Goal: Task Accomplishment & Management: Complete application form

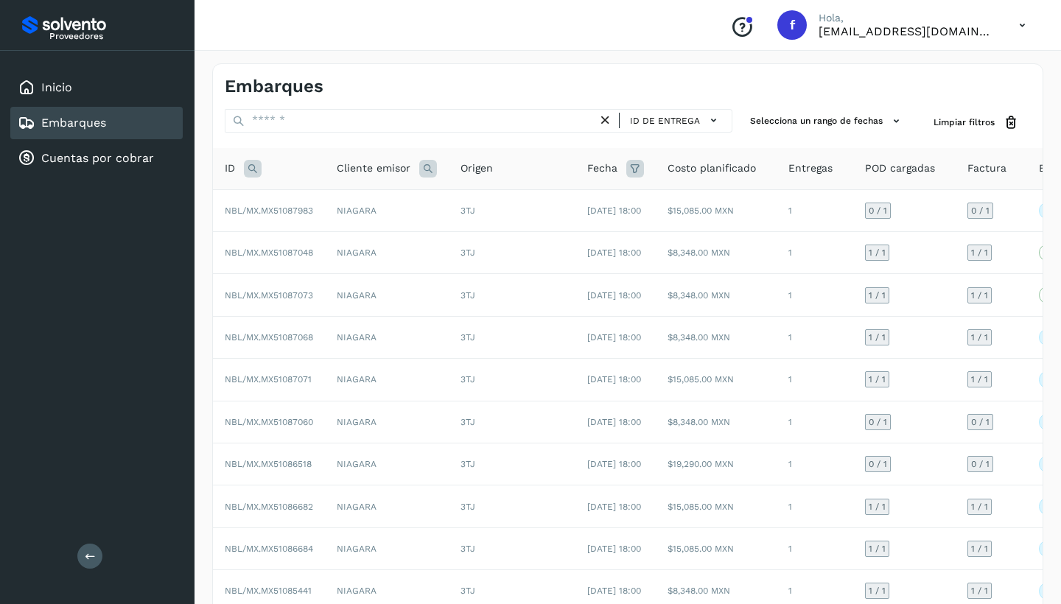
scroll to position [4, 0]
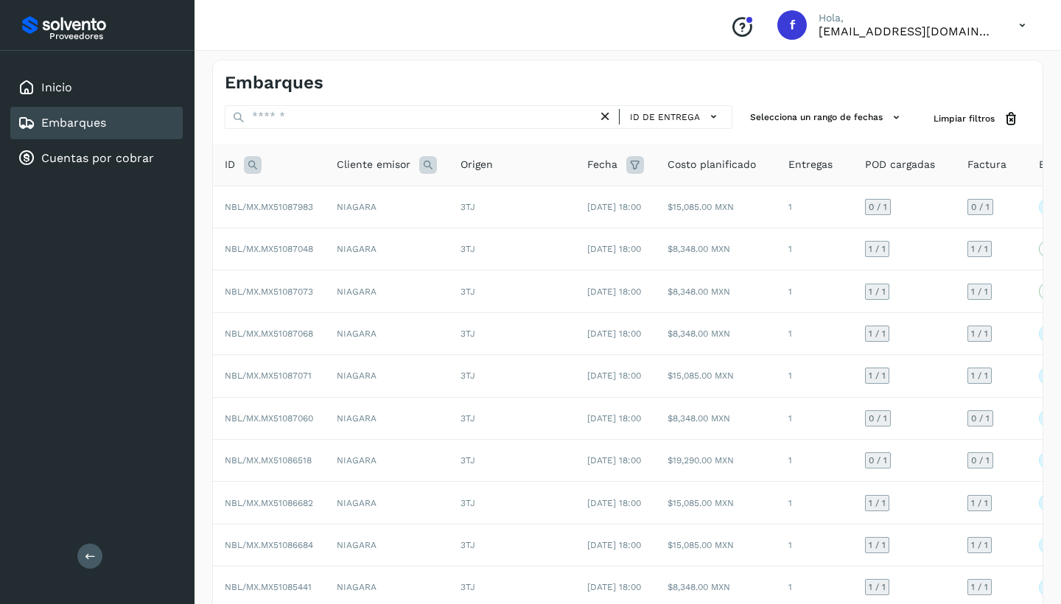
click at [88, 125] on link "Embarques" at bounding box center [73, 123] width 65 height 14
click at [72, 89] on div "Inicio" at bounding box center [96, 87] width 172 height 32
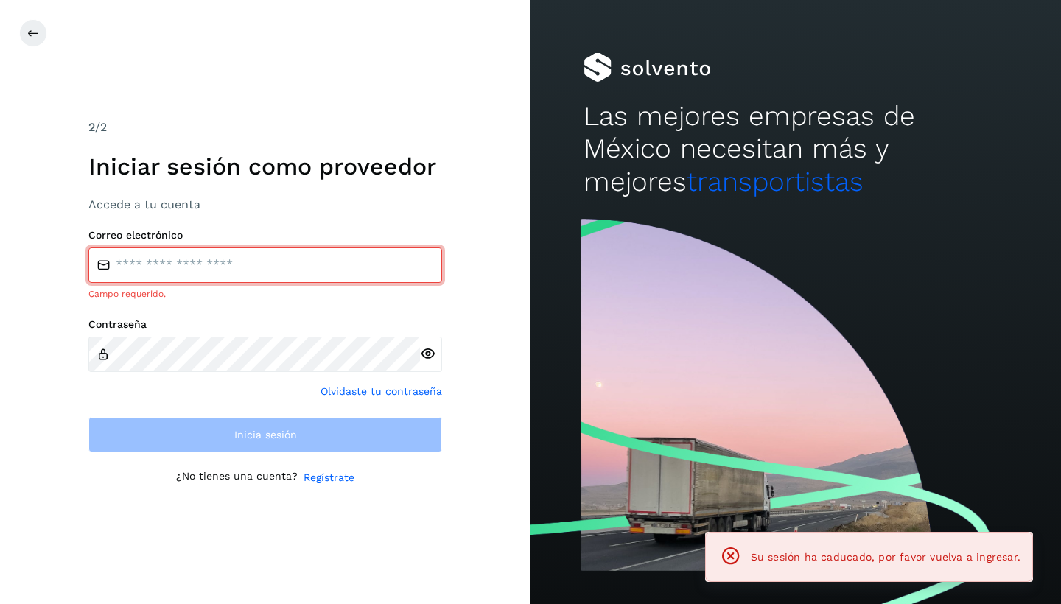
type input "**********"
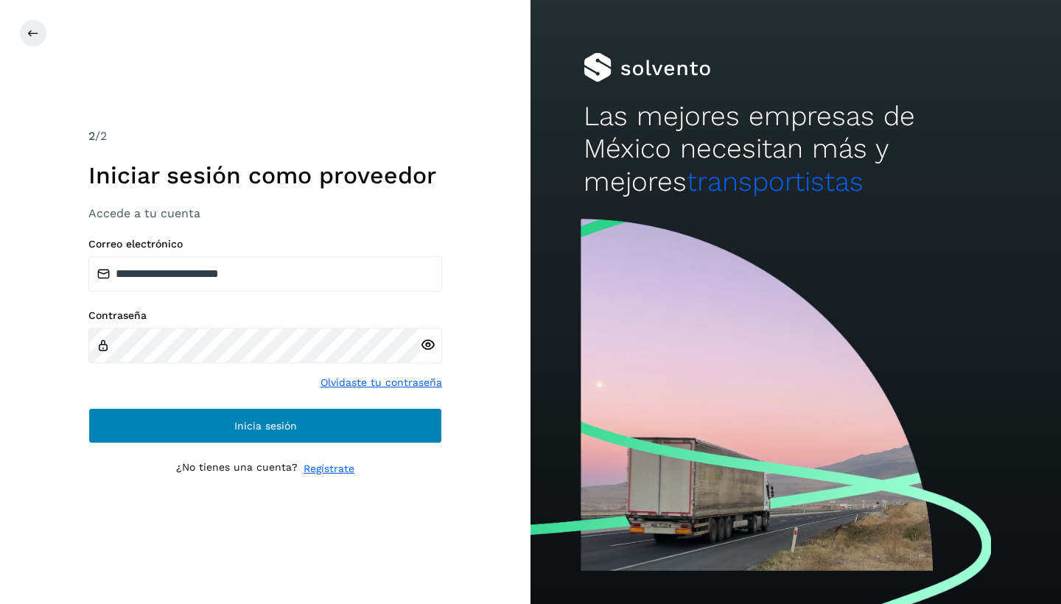
click at [254, 436] on button "Inicia sesión" at bounding box center [265, 425] width 354 height 35
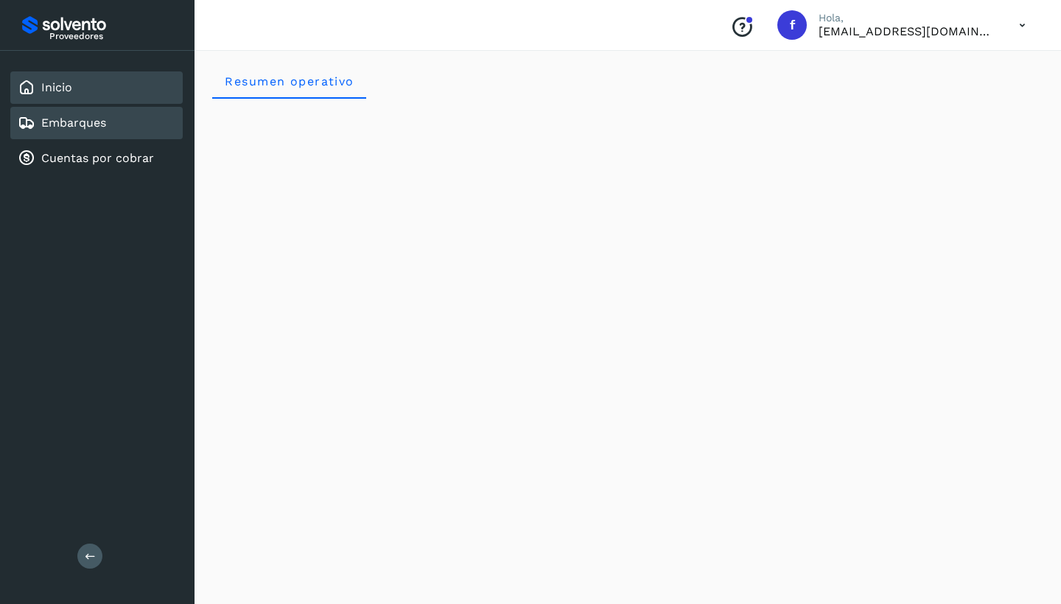
click at [54, 122] on link "Embarques" at bounding box center [73, 123] width 65 height 14
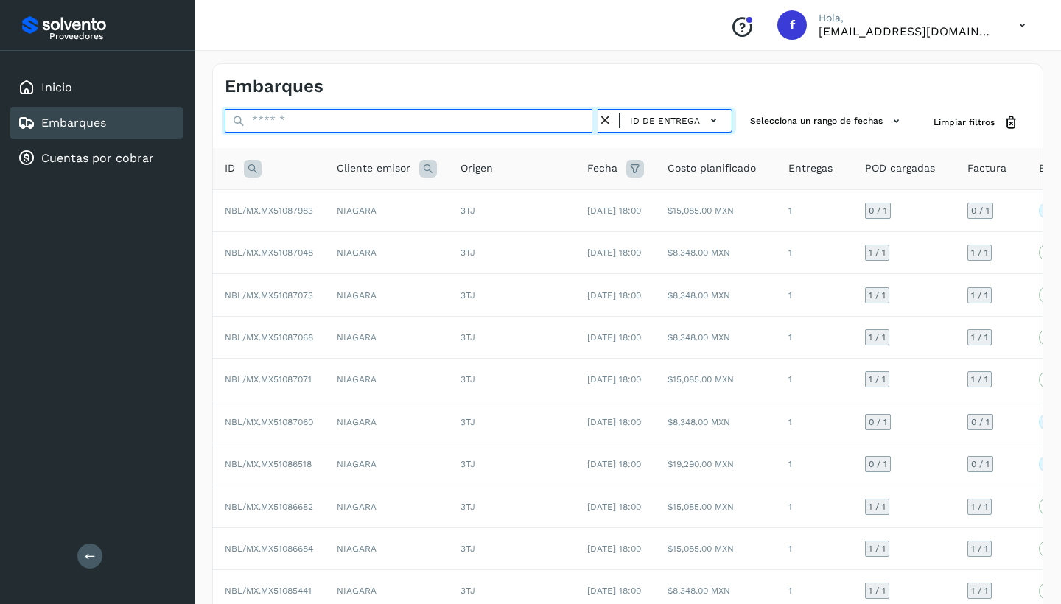
click at [274, 123] on input "text" at bounding box center [411, 121] width 373 height 24
paste input "**********"
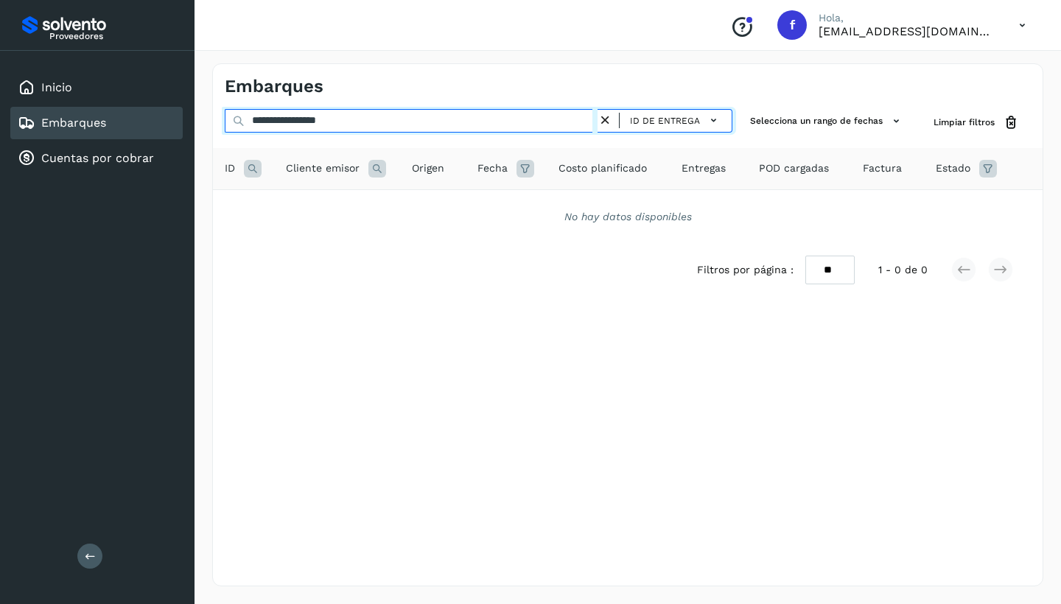
type input "**********"
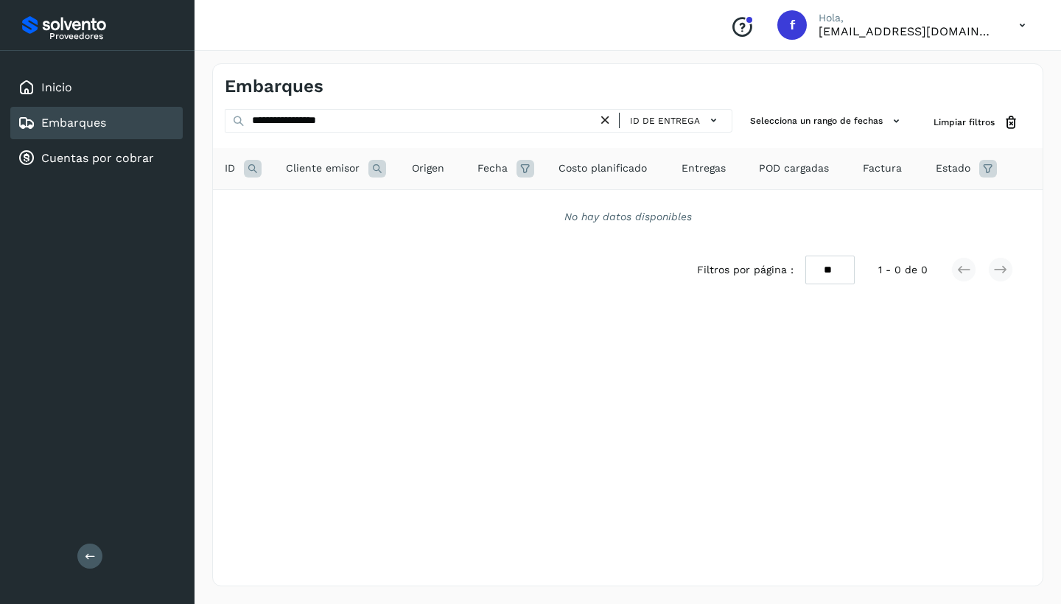
click at [608, 120] on icon at bounding box center [605, 120] width 15 height 15
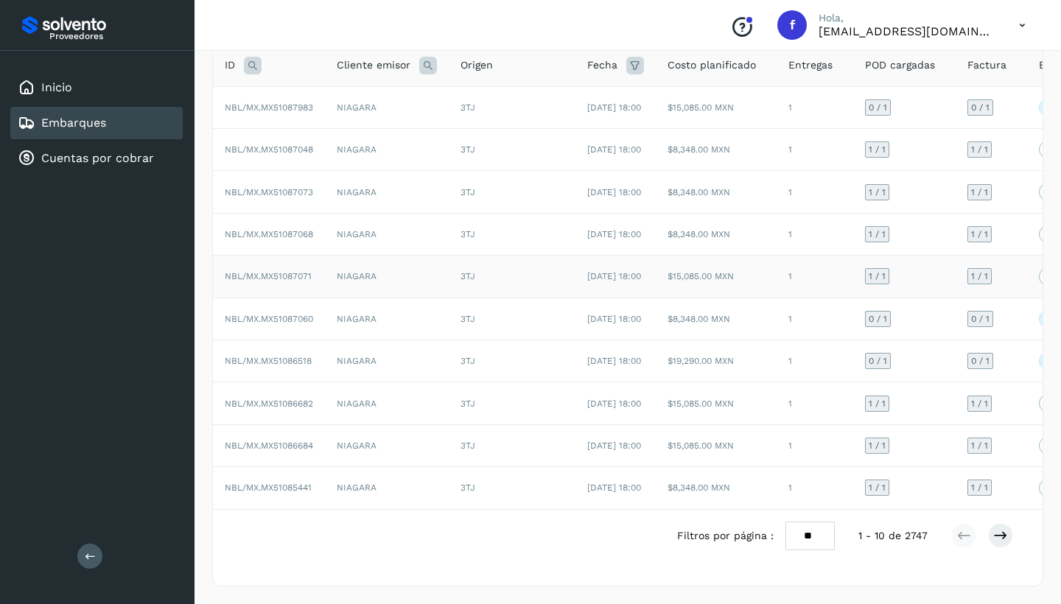
scroll to position [187, 0]
click at [376, 340] on td "NIAGARA" at bounding box center [387, 361] width 124 height 42
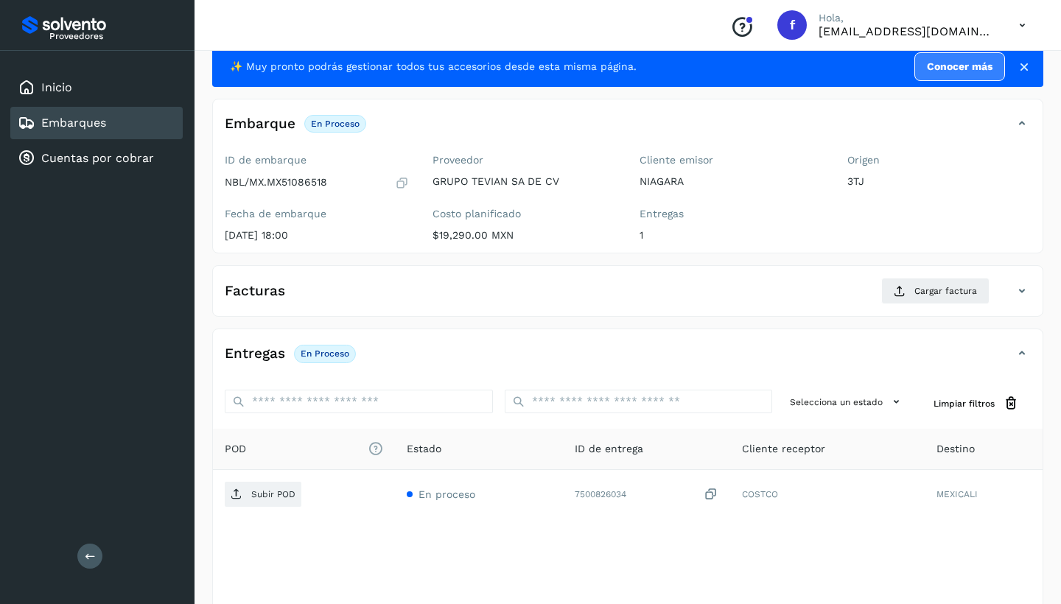
scroll to position [26, 0]
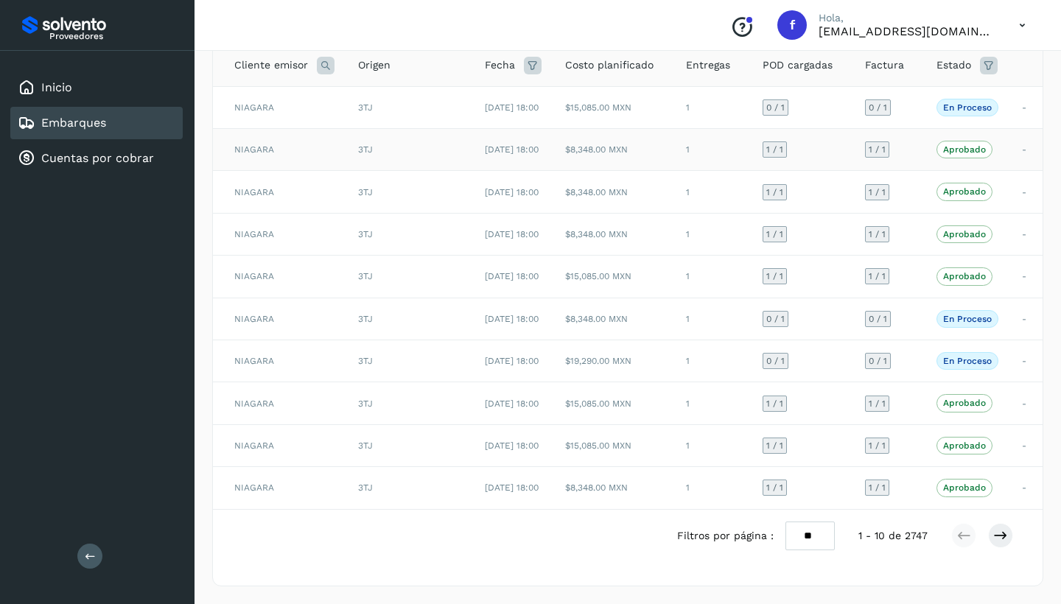
scroll to position [0, 102]
click at [1002, 539] on icon at bounding box center [1000, 535] width 15 height 15
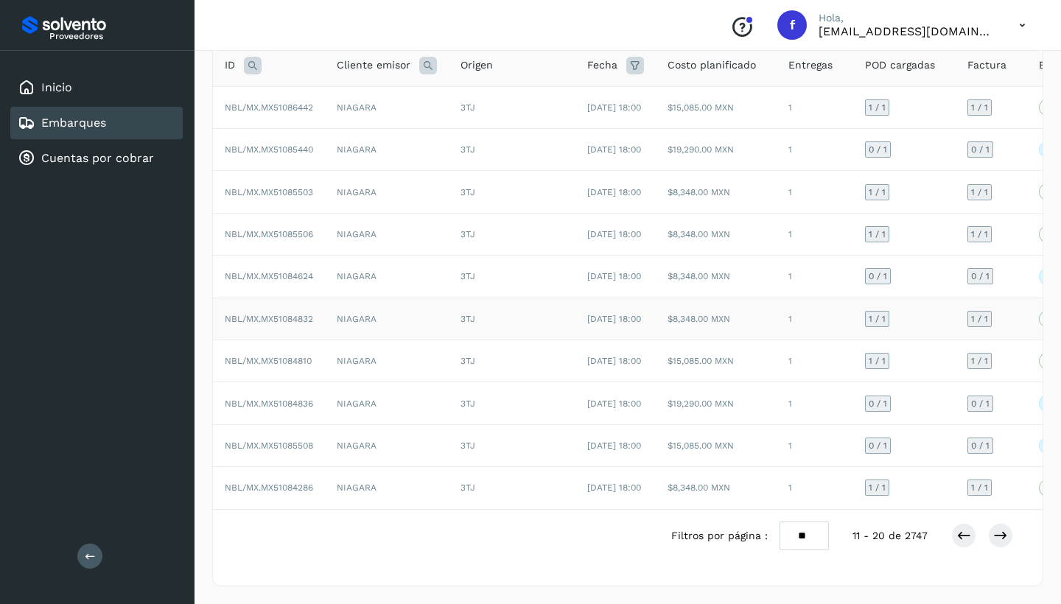
scroll to position [0, 0]
click at [336, 434] on td "NIAGARA" at bounding box center [387, 445] width 124 height 42
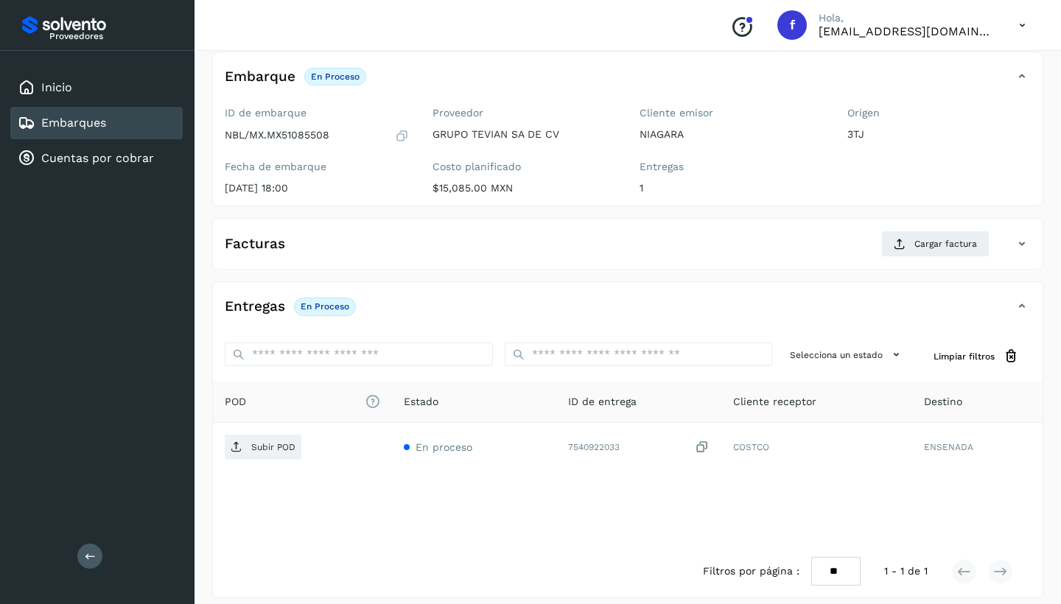
scroll to position [85, 0]
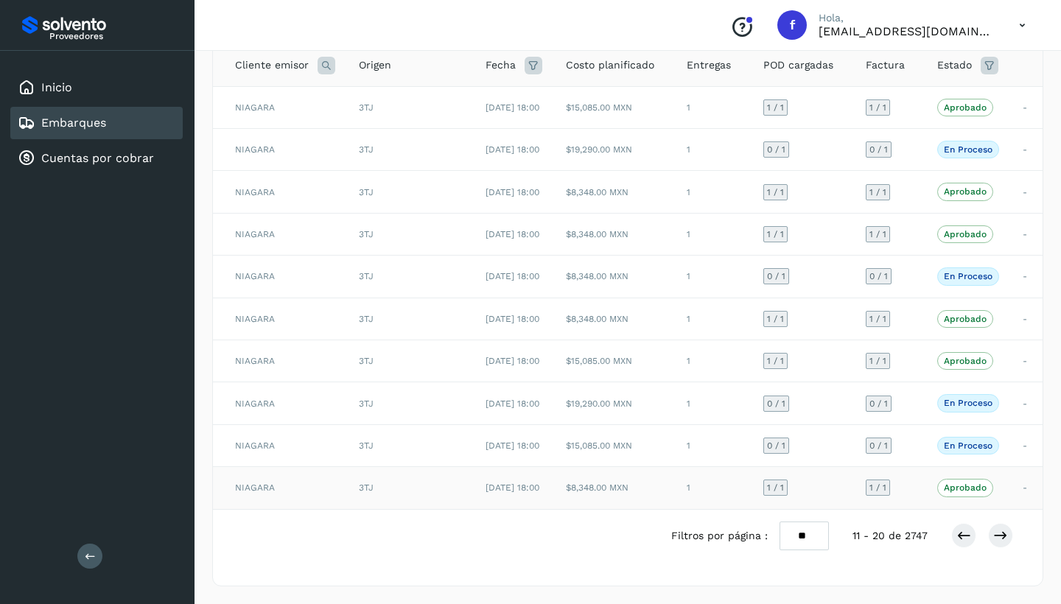
scroll to position [187, 0]
click at [1005, 538] on icon at bounding box center [1000, 535] width 15 height 15
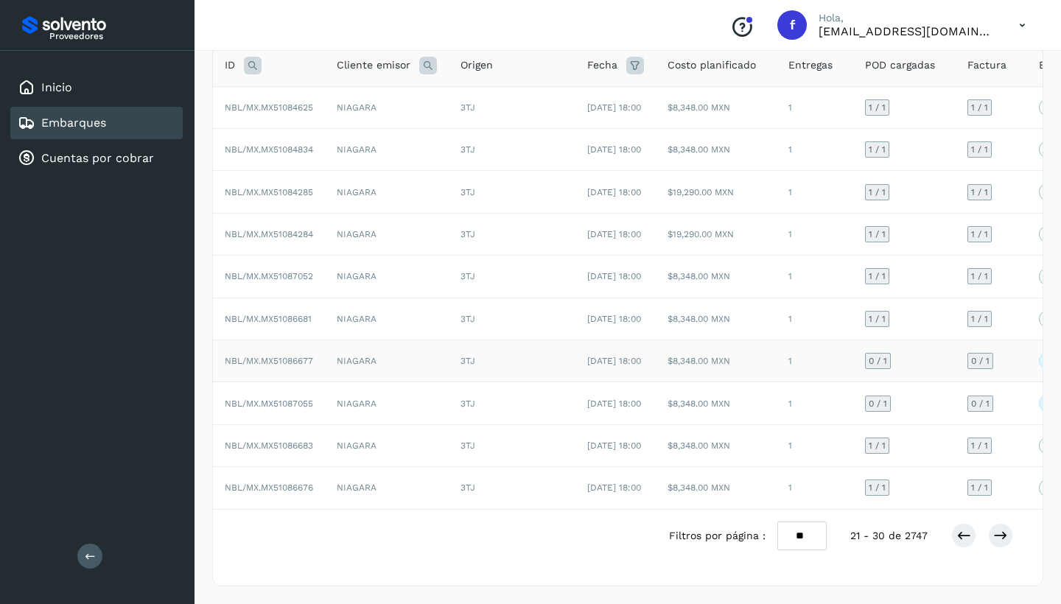
click at [403, 340] on td "NIAGARA" at bounding box center [387, 361] width 124 height 42
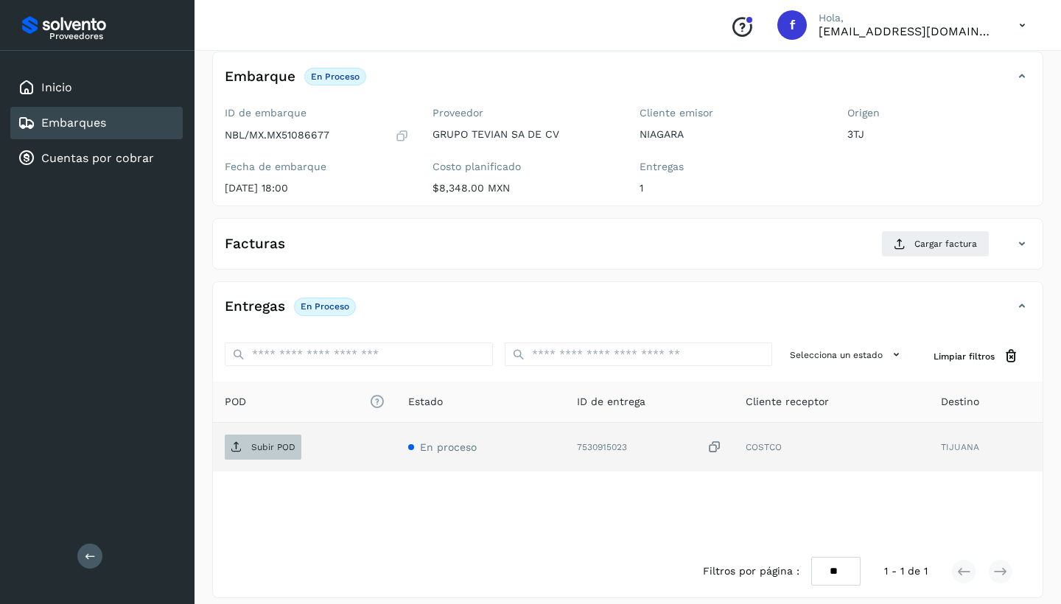
click at [290, 442] on p "Subir POD" at bounding box center [273, 447] width 44 height 10
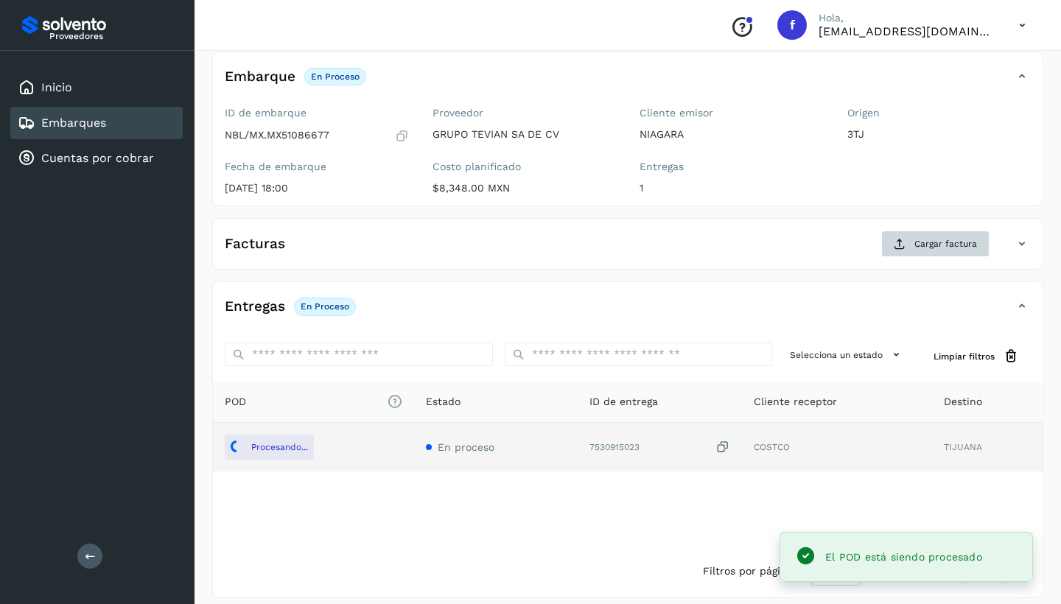
click at [909, 242] on button "Cargar factura" at bounding box center [935, 244] width 108 height 27
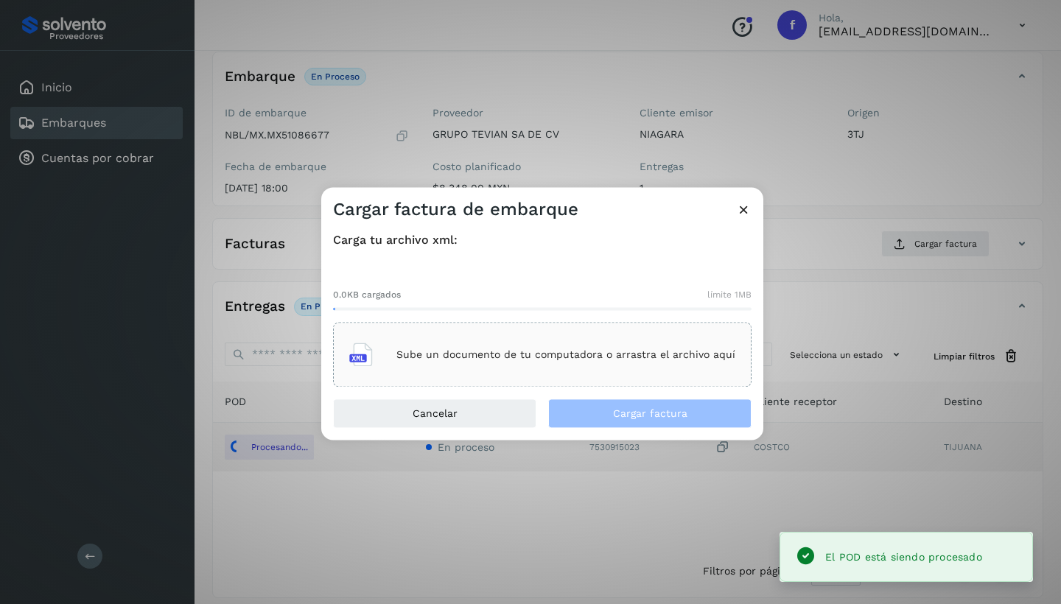
click at [497, 369] on div "Sube un documento de tu computadora o arrastra el archivo aquí" at bounding box center [542, 355] width 386 height 40
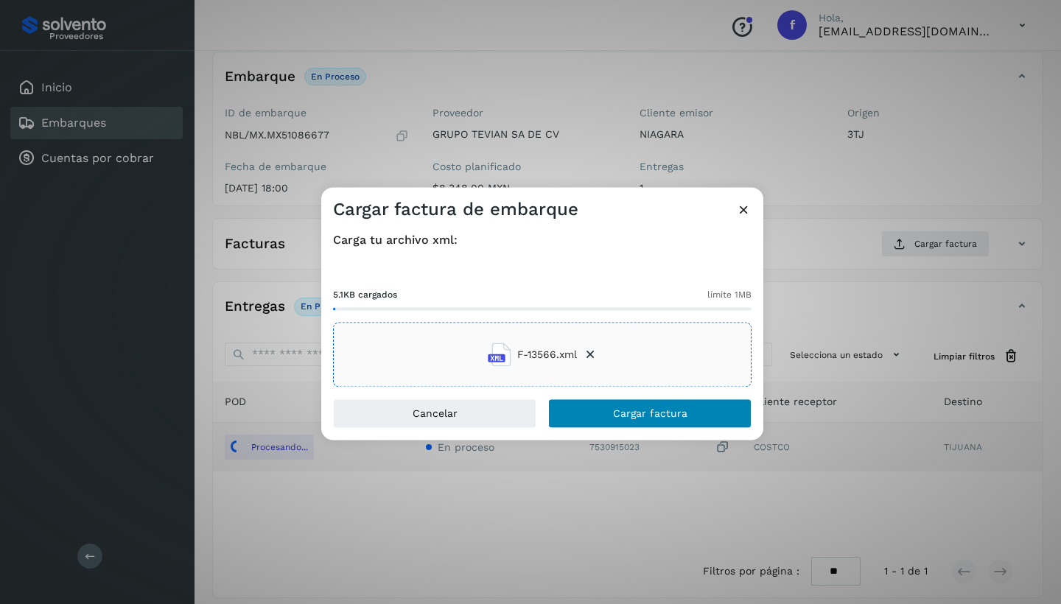
click at [660, 413] on span "Cargar factura" at bounding box center [650, 414] width 74 height 10
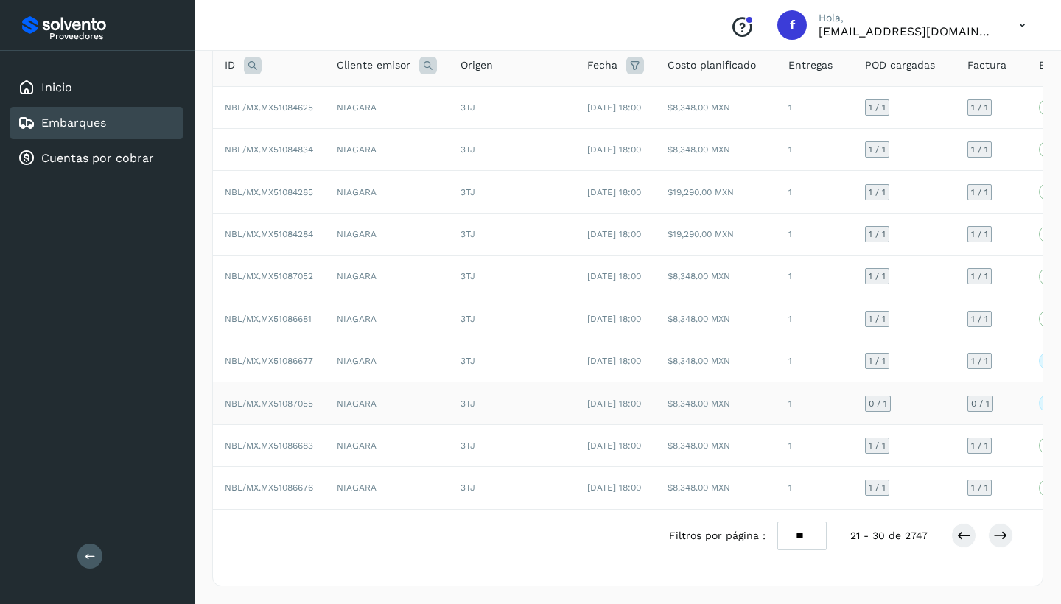
click at [425, 383] on td "NIAGARA" at bounding box center [387, 403] width 124 height 42
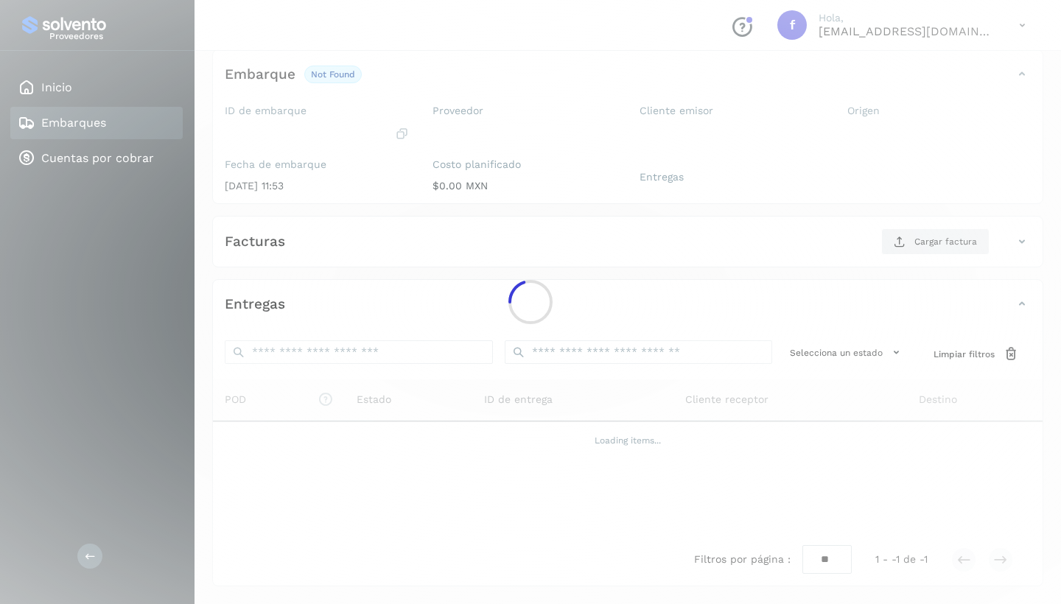
scroll to position [85, 0]
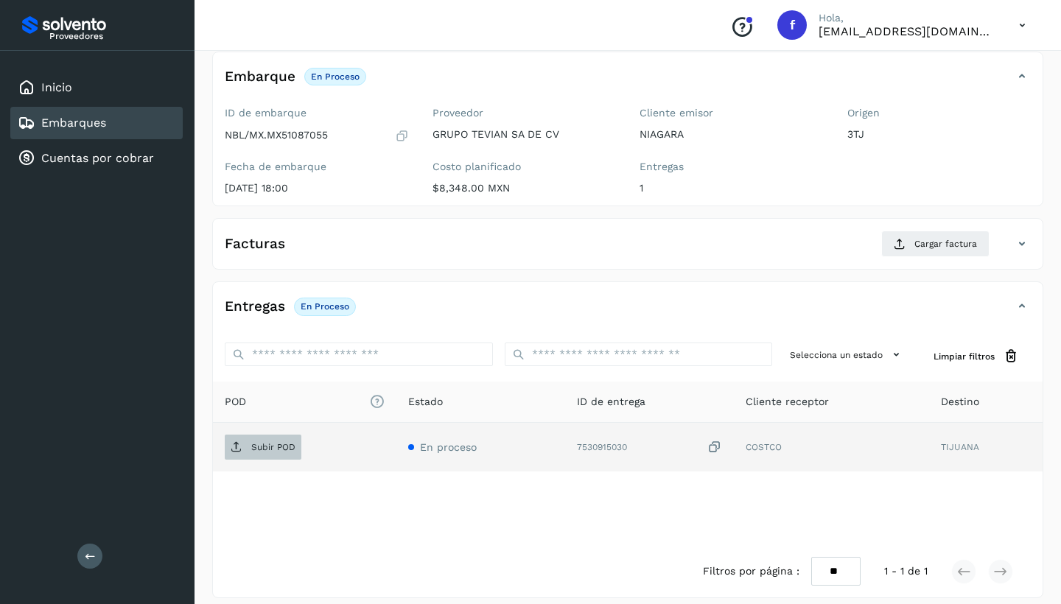
click at [282, 445] on p "Subir POD" at bounding box center [273, 447] width 44 height 10
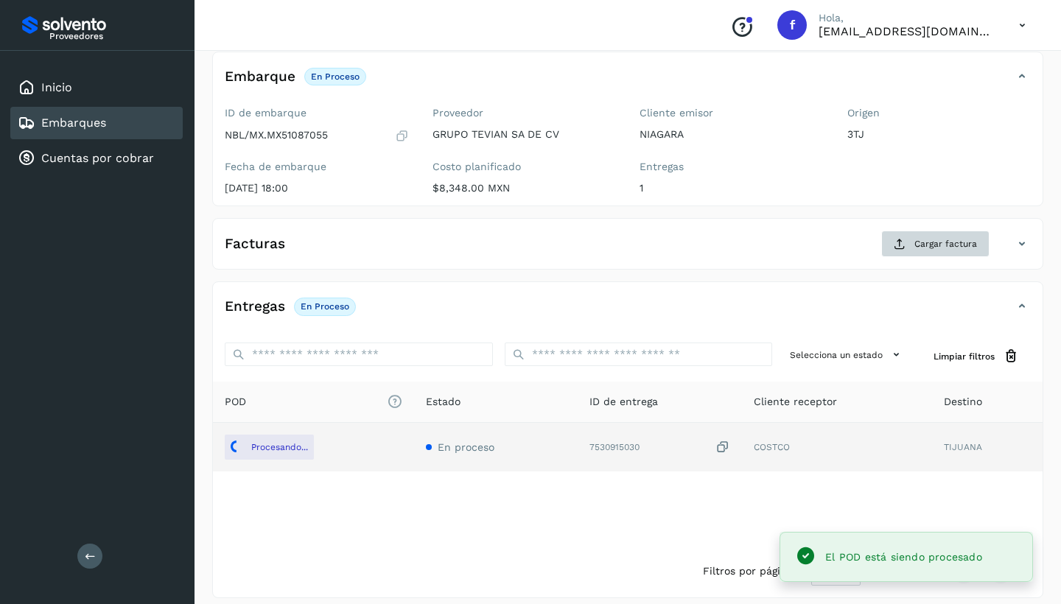
click at [944, 248] on span "Cargar factura" at bounding box center [946, 243] width 63 height 13
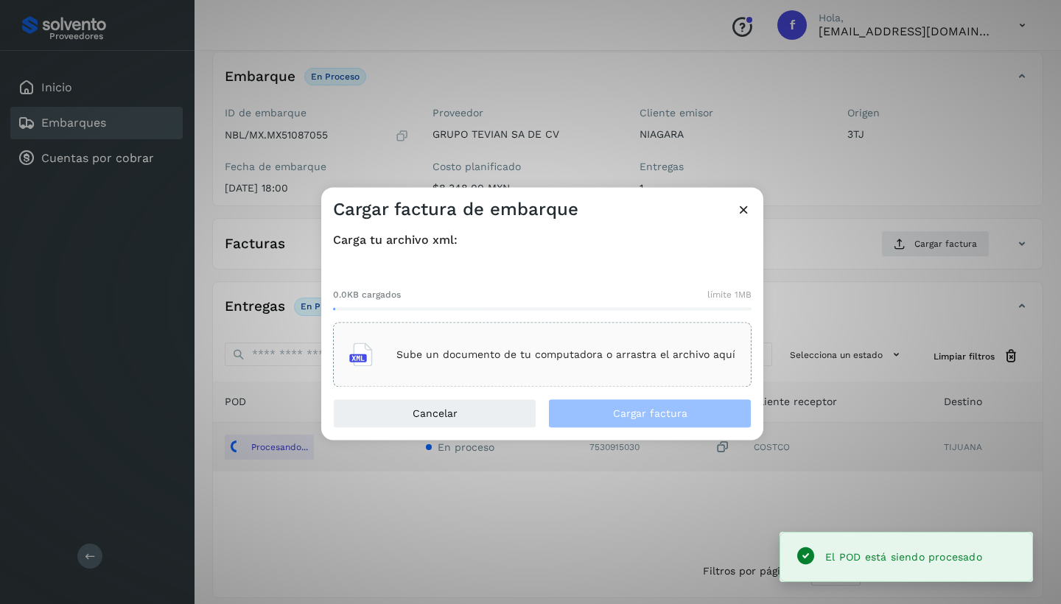
click at [578, 353] on p "Sube un documento de tu computadora o arrastra el archivo aquí" at bounding box center [565, 355] width 339 height 13
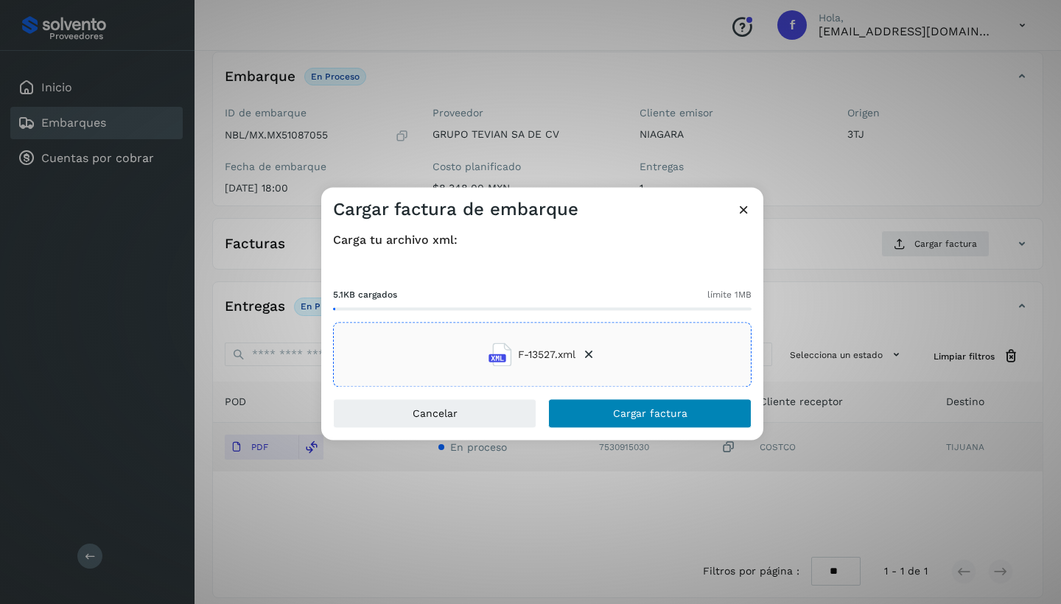
click at [693, 416] on button "Cargar factura" at bounding box center [649, 413] width 203 height 29
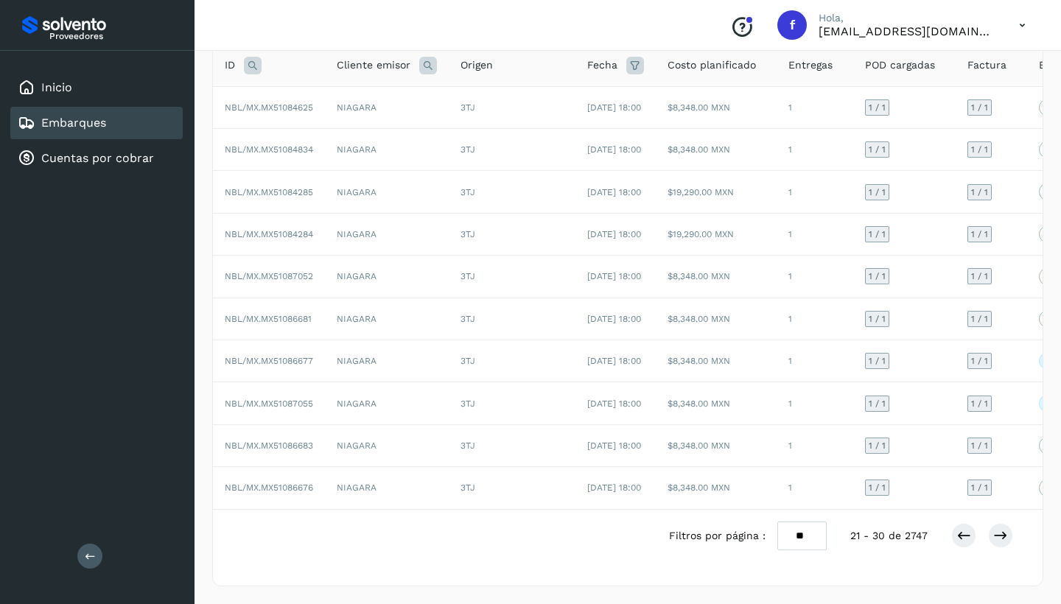
scroll to position [187, 0]
click at [1004, 537] on icon at bounding box center [1000, 535] width 15 height 15
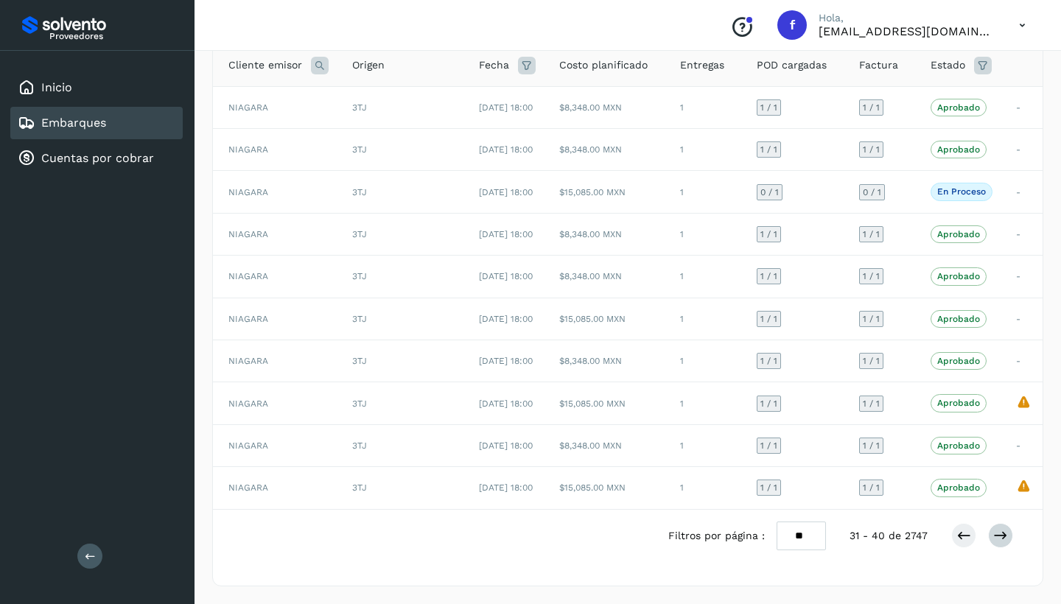
click at [1002, 537] on icon at bounding box center [1000, 535] width 15 height 15
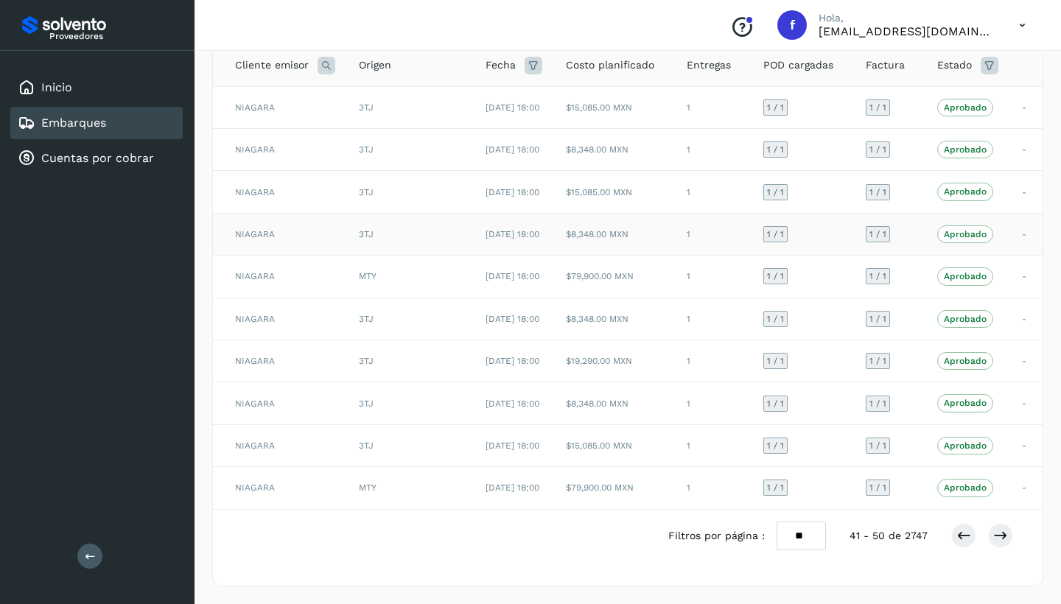
scroll to position [0, 0]
click at [1005, 541] on icon at bounding box center [1000, 535] width 15 height 15
click at [1004, 542] on icon at bounding box center [1000, 535] width 15 height 15
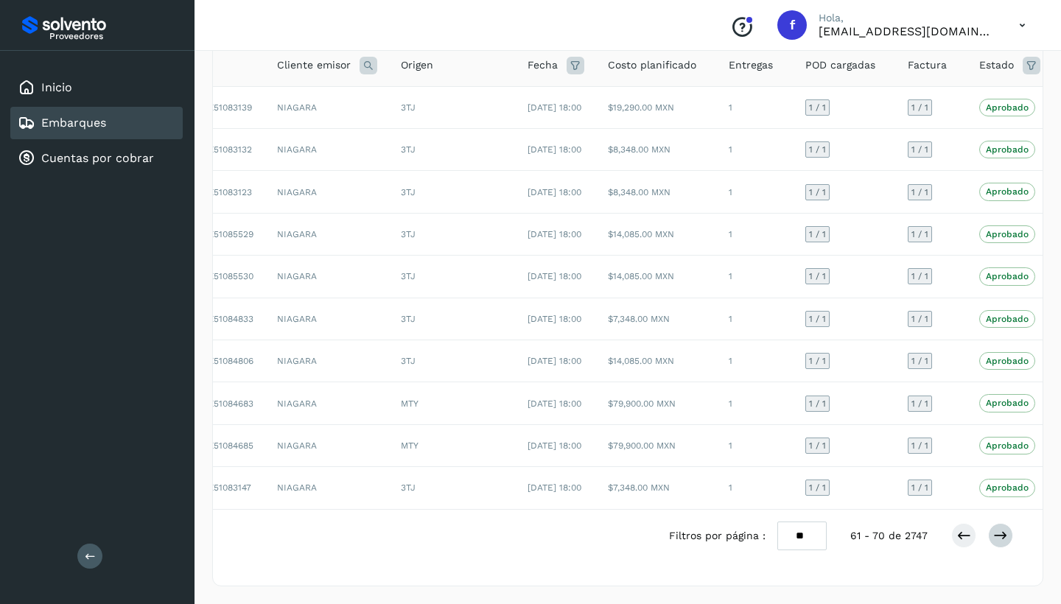
click at [1003, 542] on icon at bounding box center [1000, 535] width 15 height 15
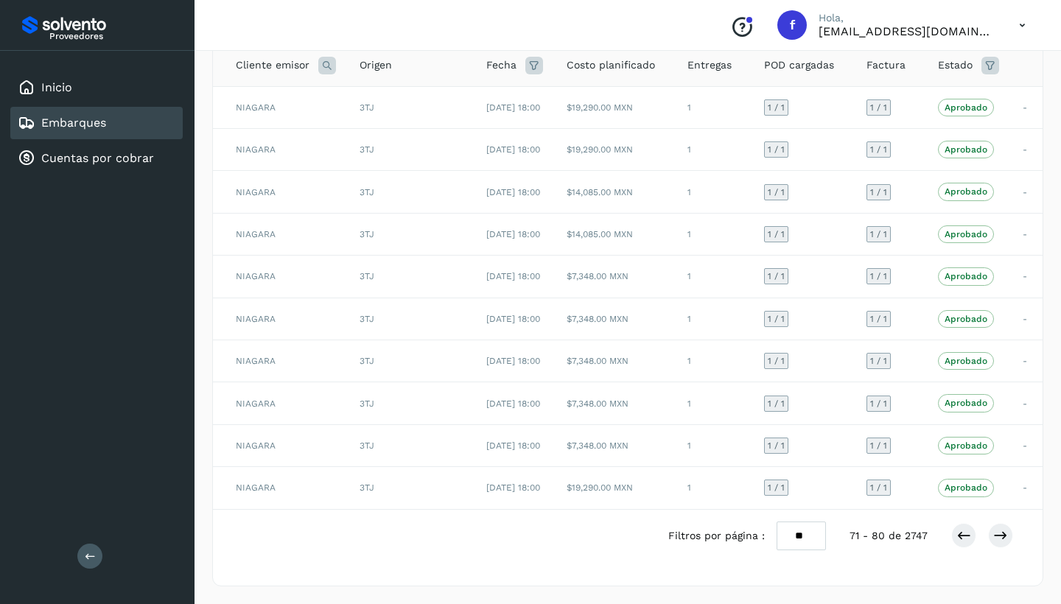
click at [1000, 537] on icon at bounding box center [1000, 535] width 15 height 15
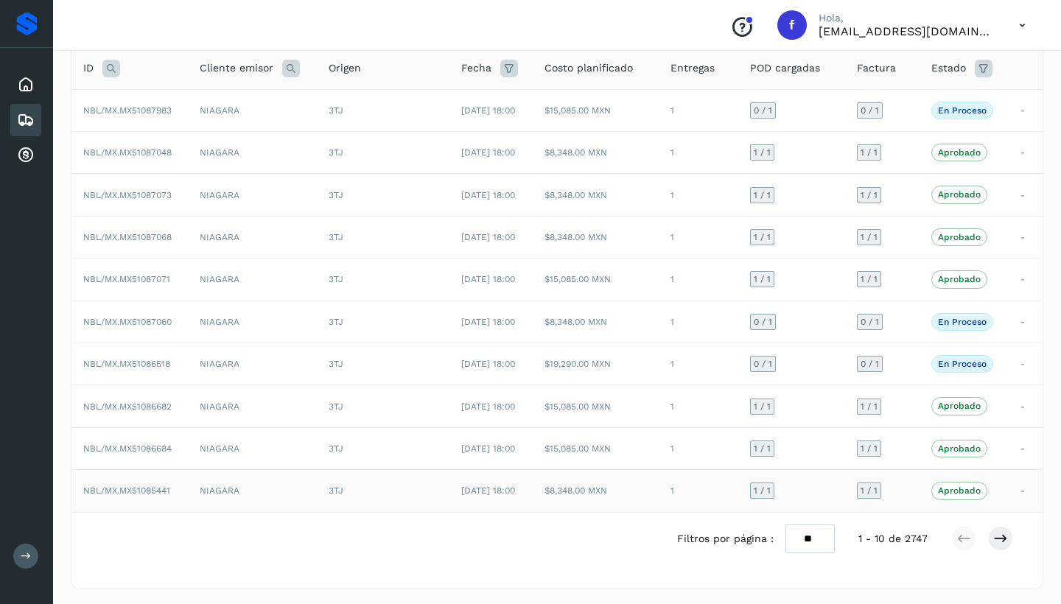
scroll to position [99, 0]
click at [999, 543] on icon at bounding box center [1000, 540] width 15 height 15
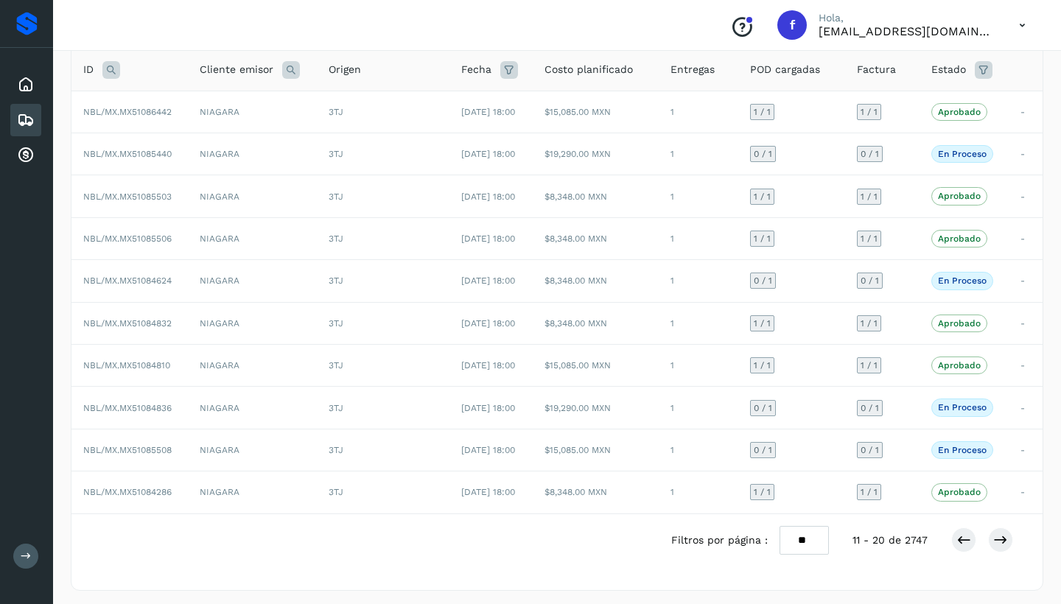
drag, startPoint x: 1002, startPoint y: 534, endPoint x: 832, endPoint y: 491, distance: 174.8
click at [1002, 534] on icon at bounding box center [1000, 540] width 15 height 15
click at [997, 534] on icon at bounding box center [1000, 540] width 15 height 15
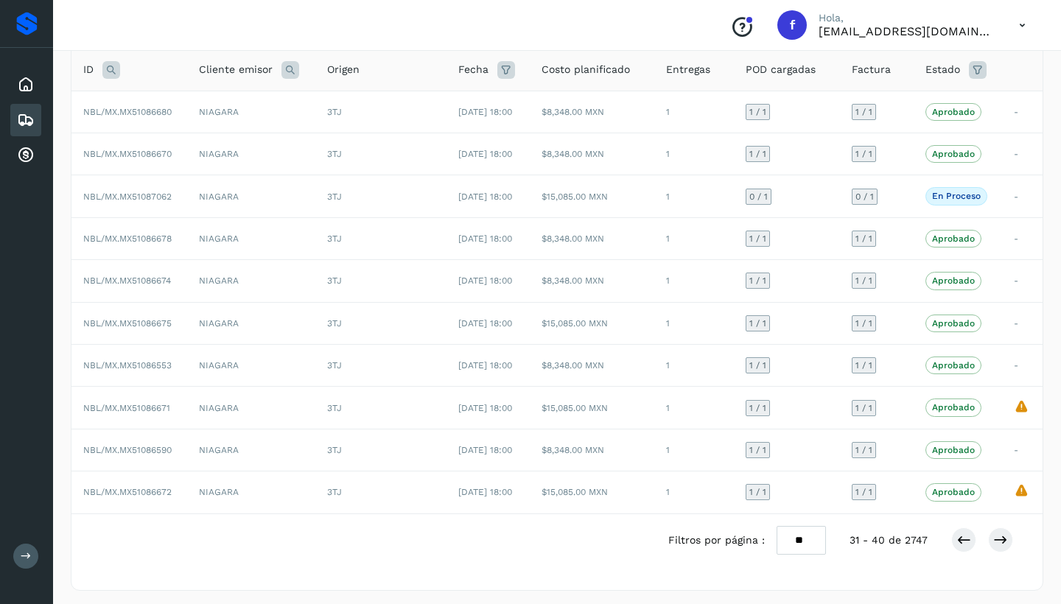
click at [1006, 533] on icon at bounding box center [1000, 540] width 15 height 15
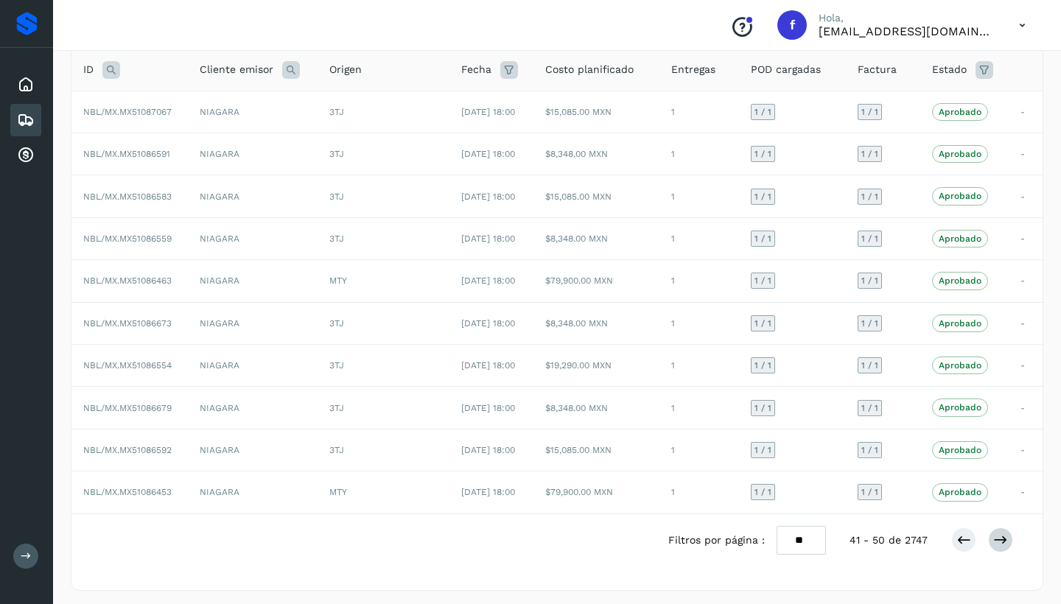
click at [998, 533] on icon at bounding box center [1000, 540] width 15 height 15
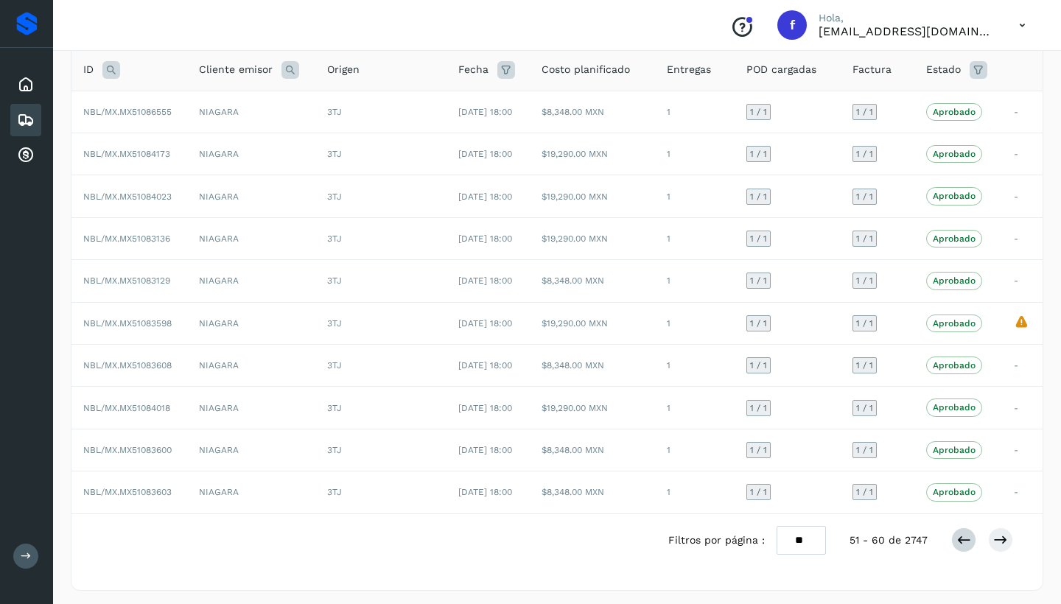
click at [963, 533] on icon at bounding box center [964, 540] width 15 height 15
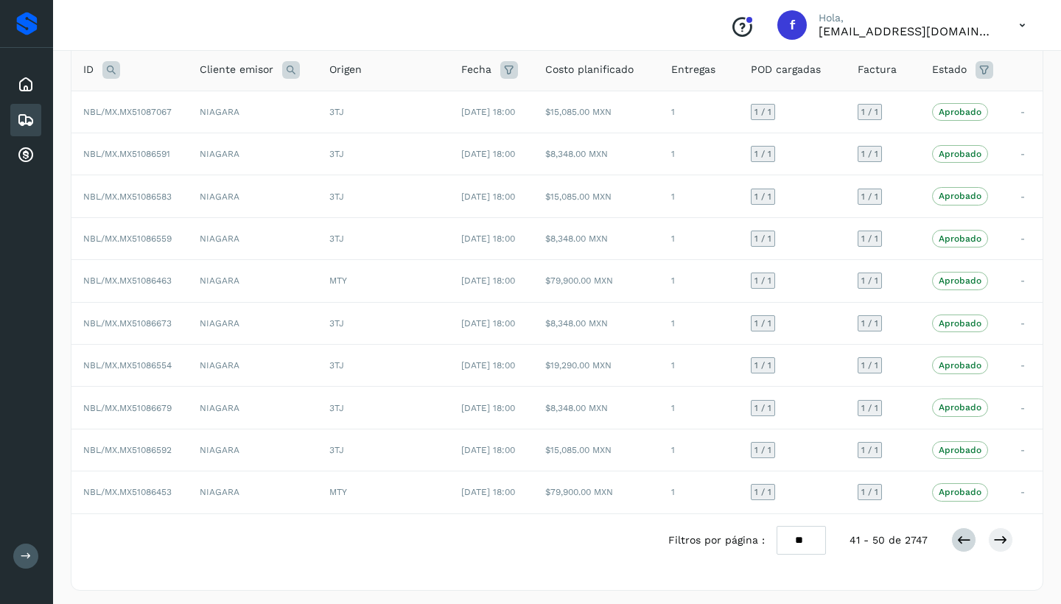
click at [960, 539] on icon at bounding box center [964, 540] width 15 height 15
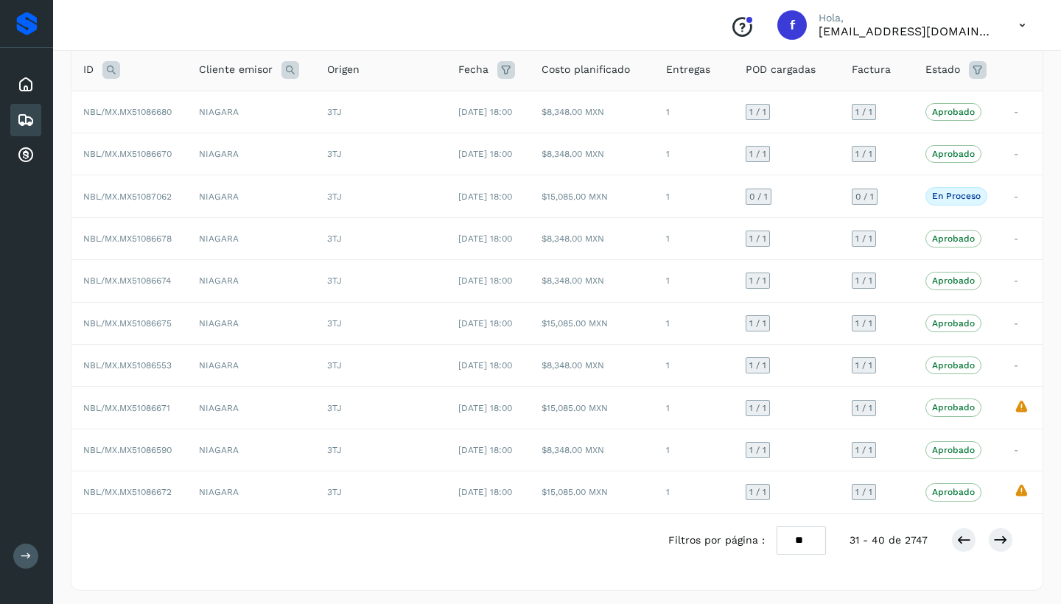
click at [968, 538] on icon at bounding box center [964, 540] width 15 height 15
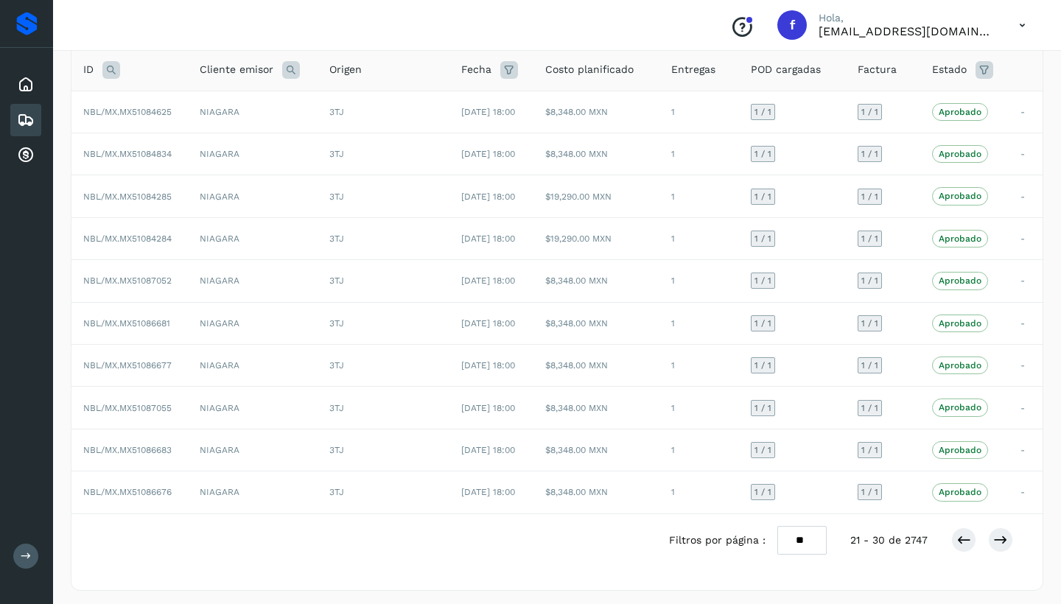
click at [968, 538] on icon at bounding box center [964, 540] width 15 height 15
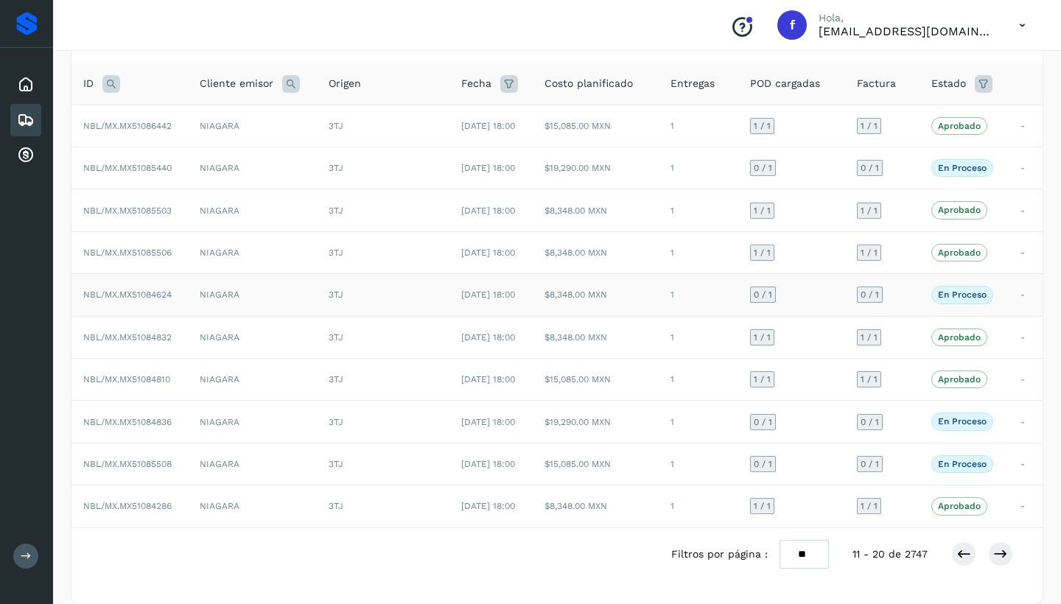
scroll to position [89, 1]
click at [258, 291] on td "NIAGARA" at bounding box center [252, 292] width 129 height 42
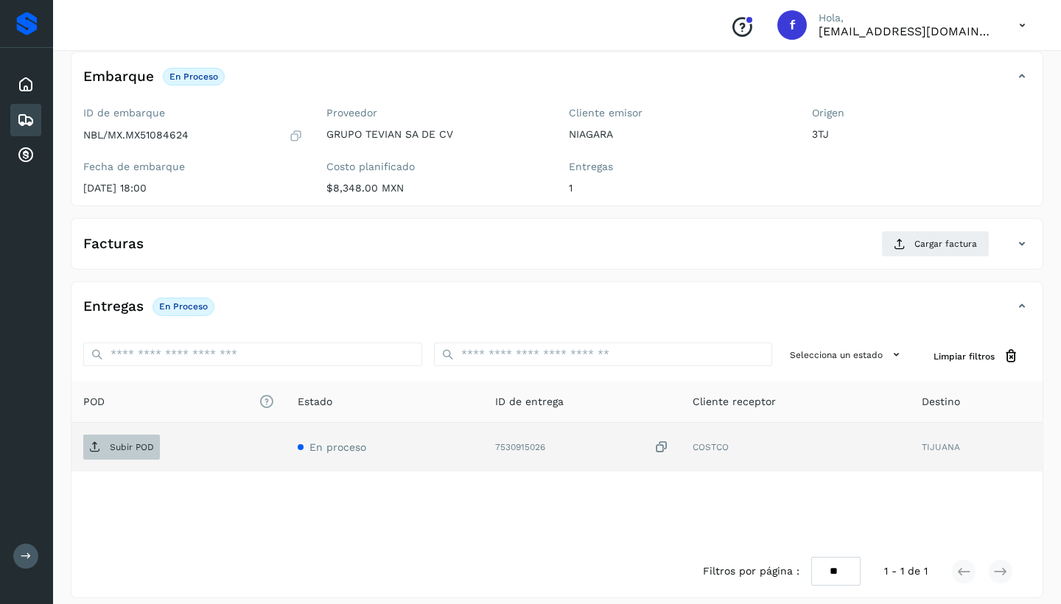
click at [122, 451] on span "Subir POD" at bounding box center [121, 448] width 77 height 24
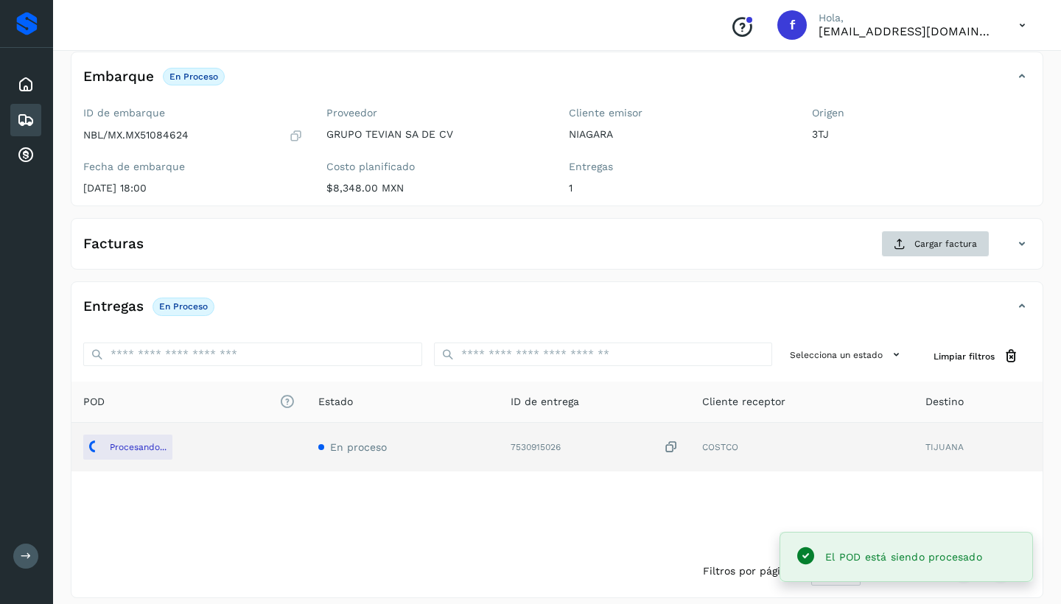
drag, startPoint x: 917, startPoint y: 244, endPoint x: 909, endPoint y: 244, distance: 8.1
click at [909, 244] on button "Cargar factura" at bounding box center [935, 244] width 108 height 27
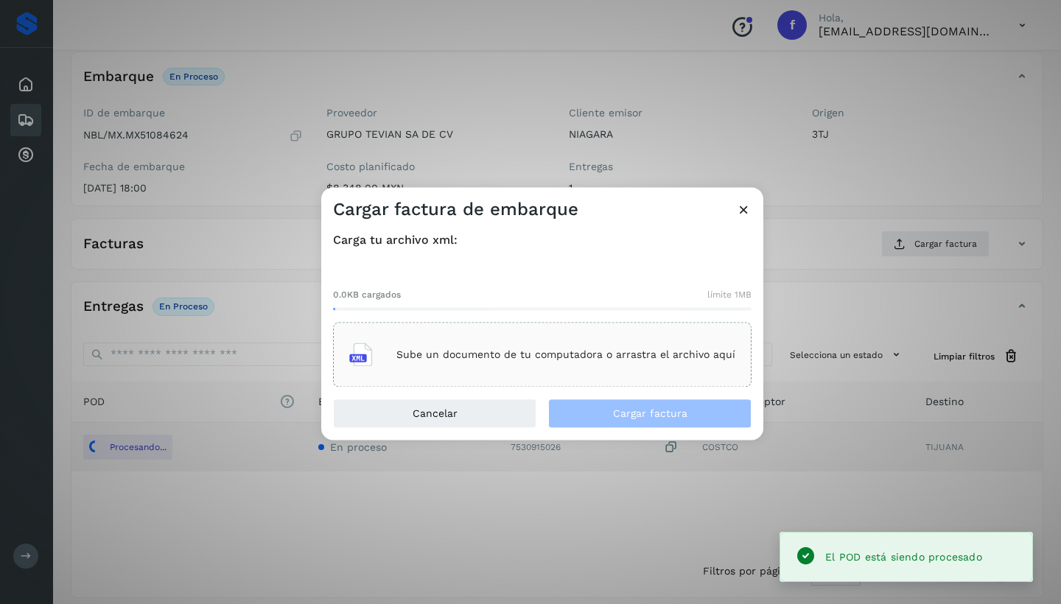
click at [499, 357] on p "Sube un documento de tu computadora o arrastra el archivo aquí" at bounding box center [565, 355] width 339 height 13
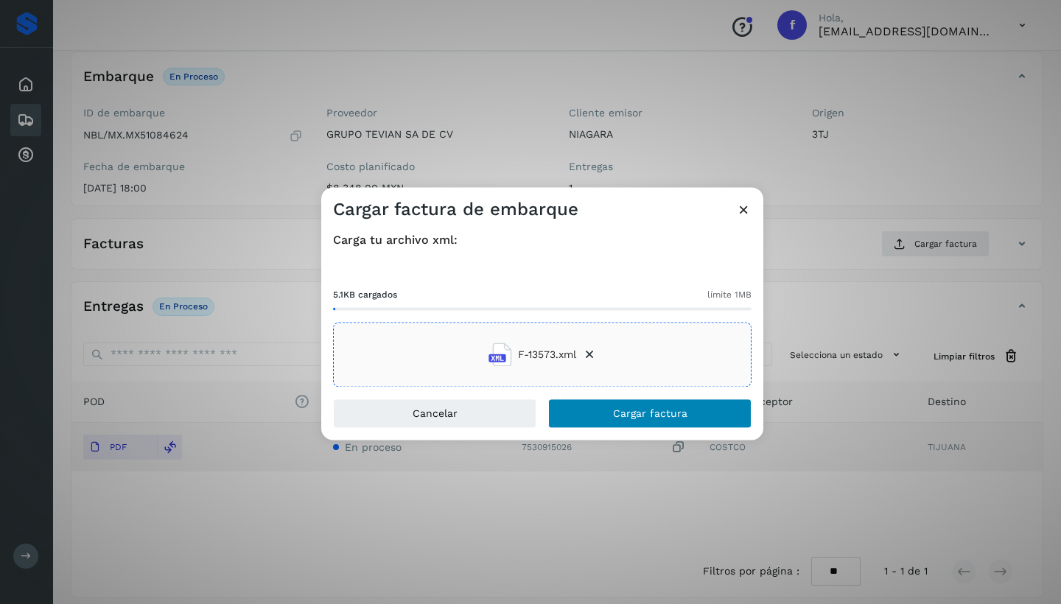
click at [635, 412] on span "Cargar factura" at bounding box center [650, 414] width 74 height 10
